Goal: Information Seeking & Learning: Learn about a topic

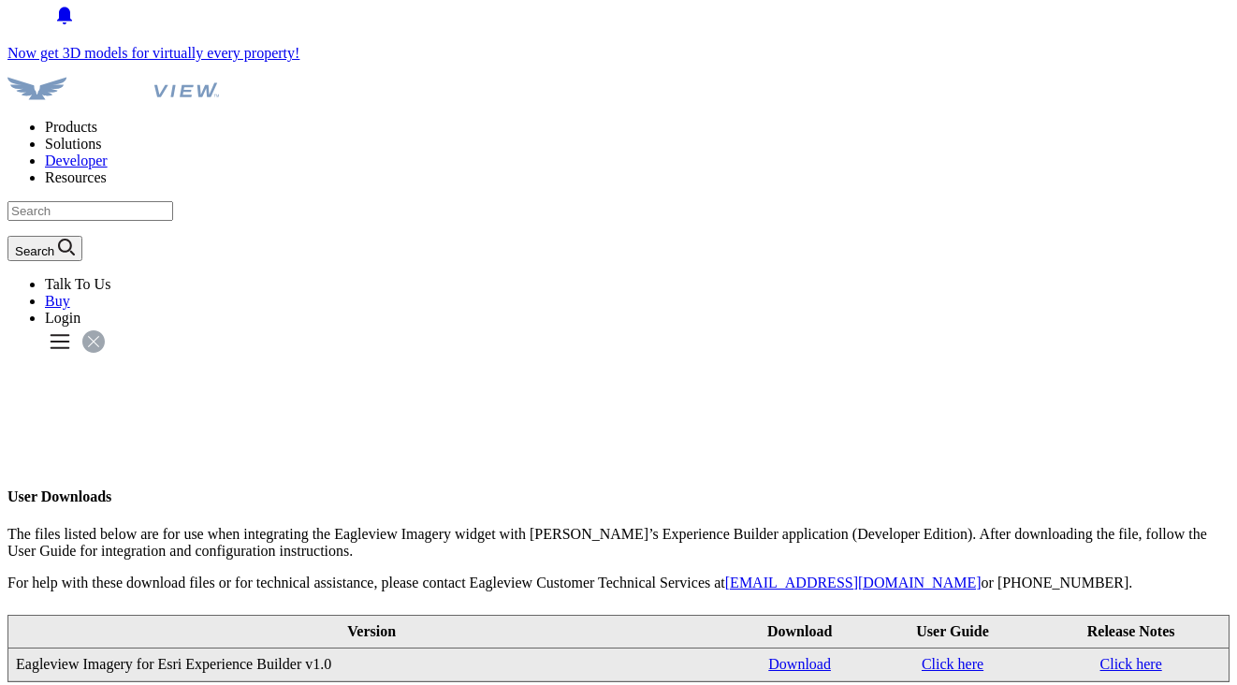
click at [125, 575] on p "For help with these download files or for technical assistance, please contact …" at bounding box center [618, 583] width 1222 height 17
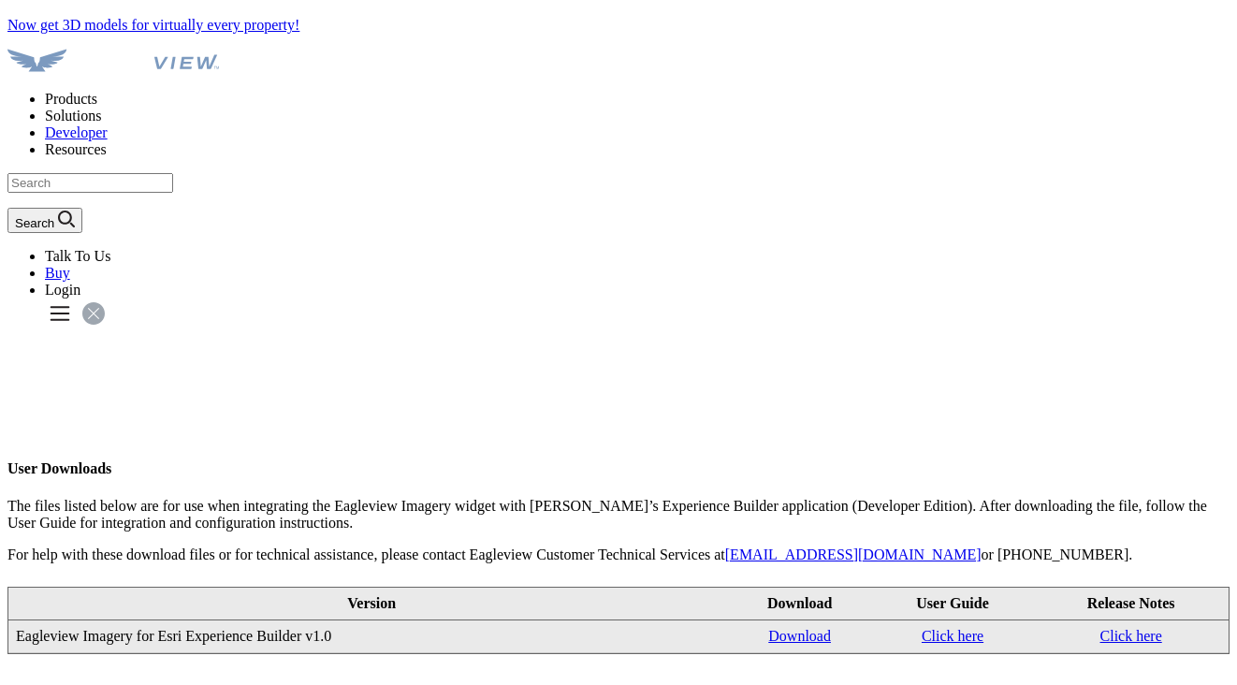
scroll to position [29, 0]
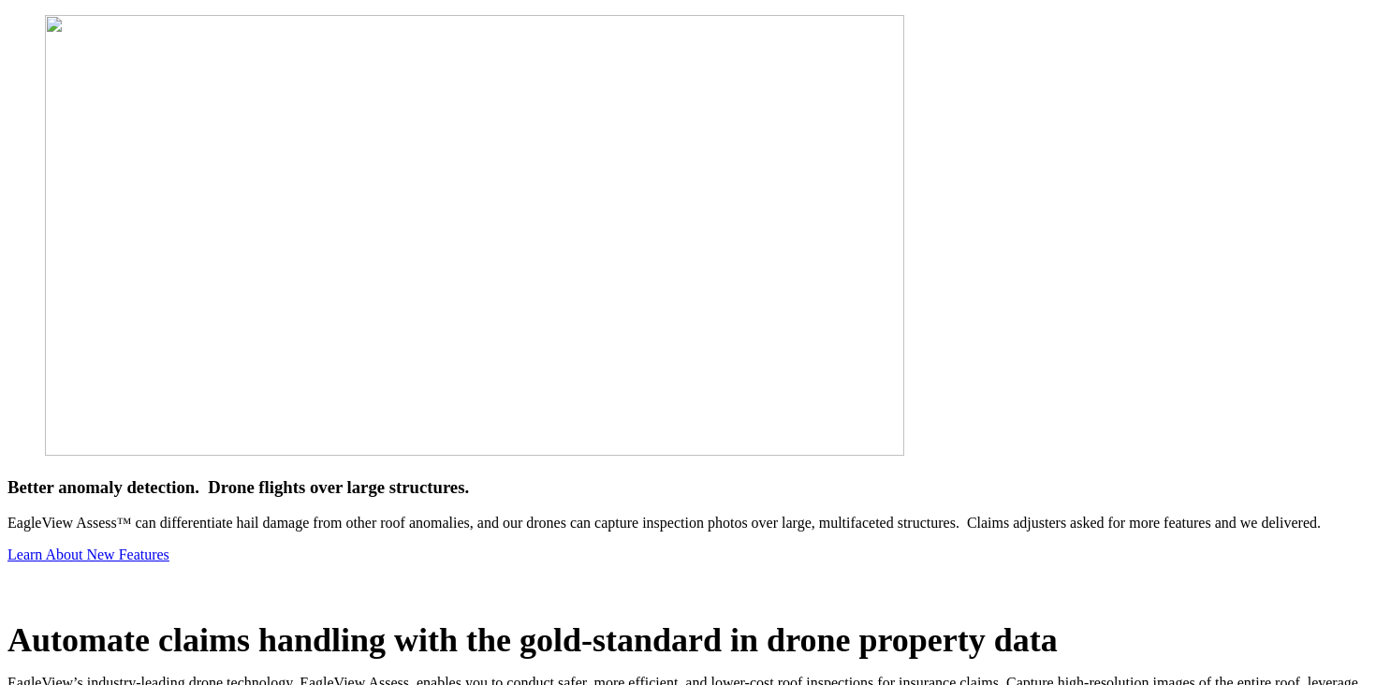
scroll to position [576, 0]
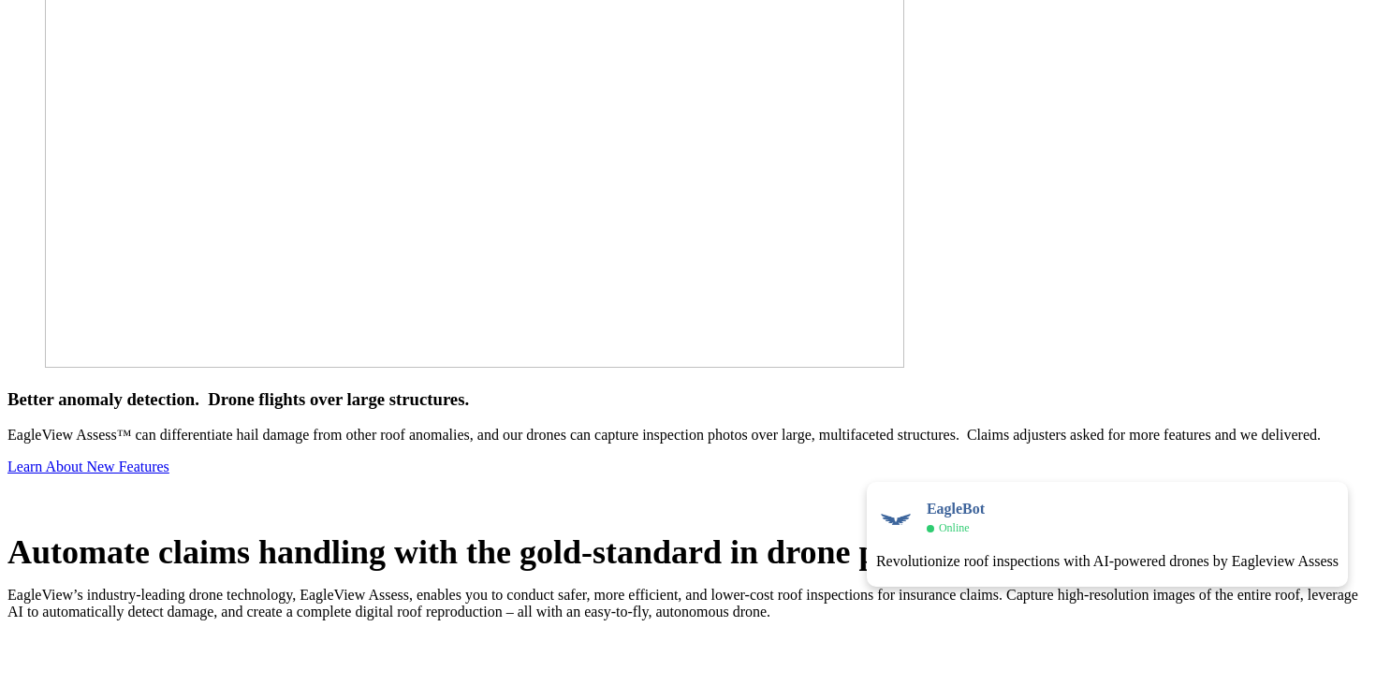
click at [926, 427] on p "EagleView Assess™ can differentiate hail damage from other roof anomalies, and …" at bounding box center [687, 435] width 1361 height 17
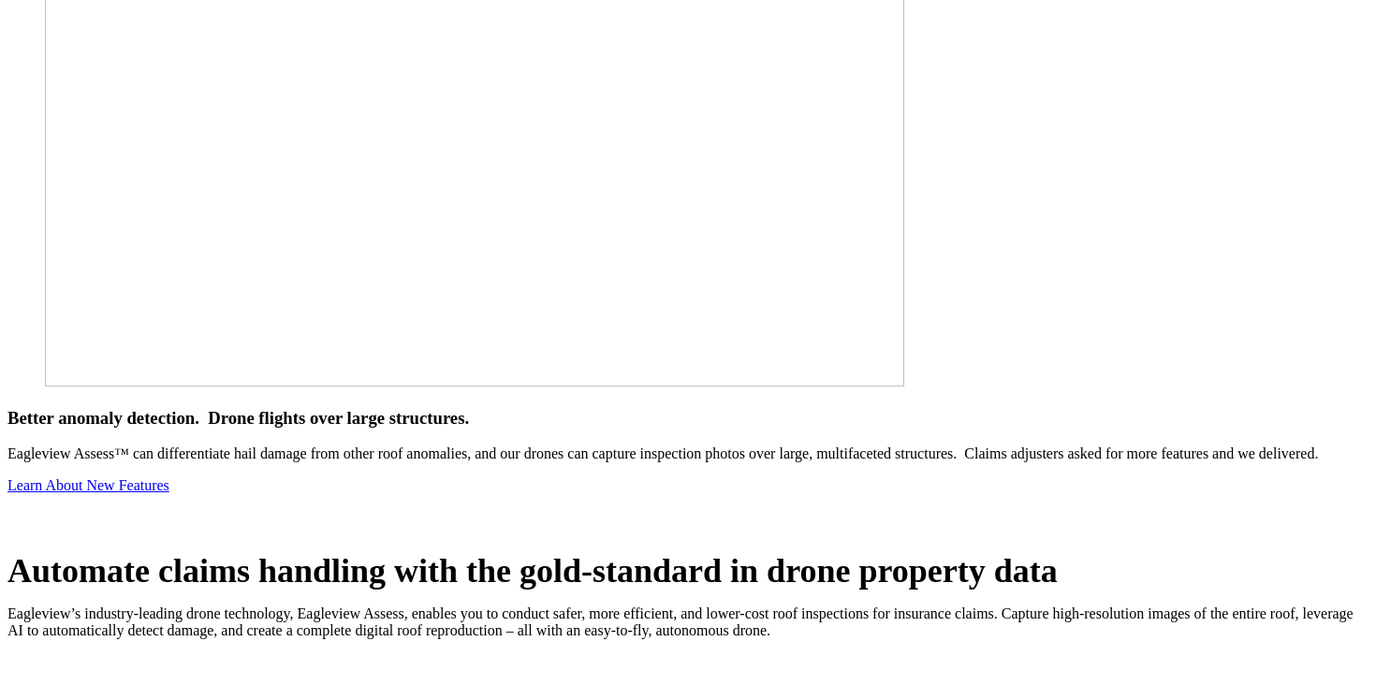
scroll to position [603, 0]
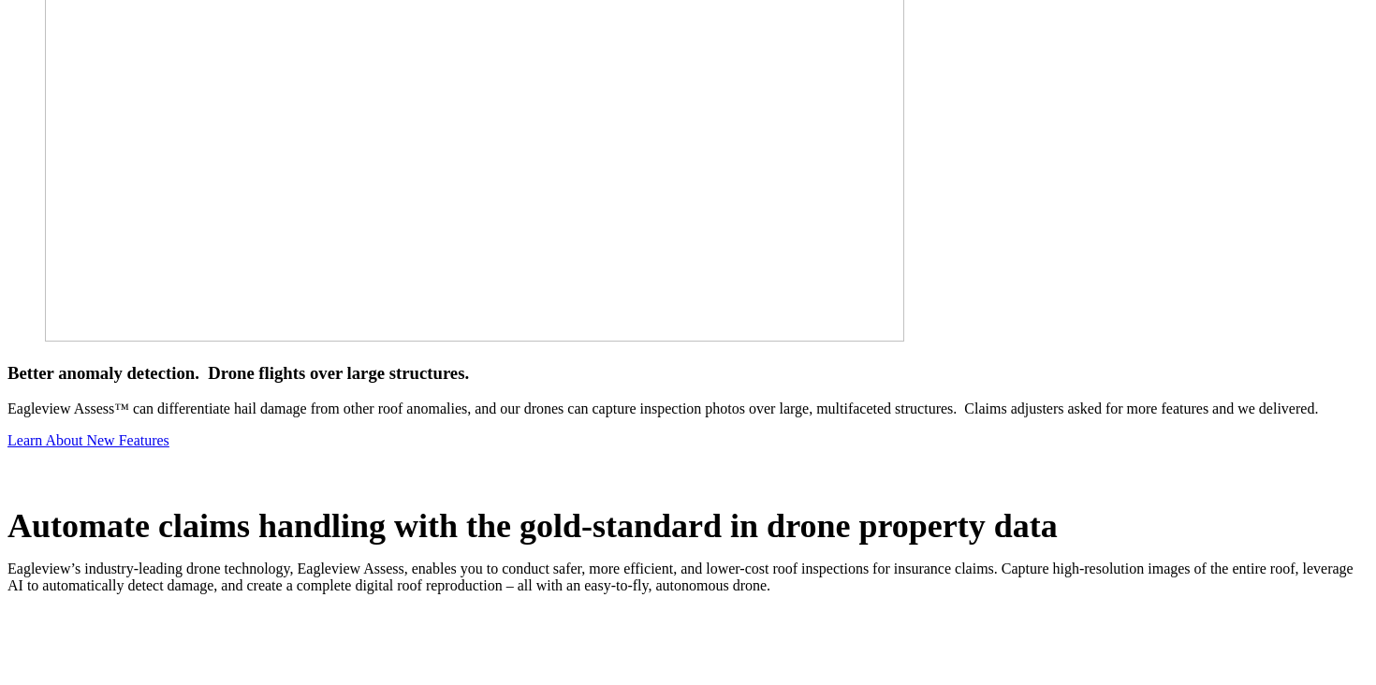
click at [169, 432] on link "Learn About New Features" at bounding box center [88, 440] width 162 height 16
